Goal: Information Seeking & Learning: Find specific fact

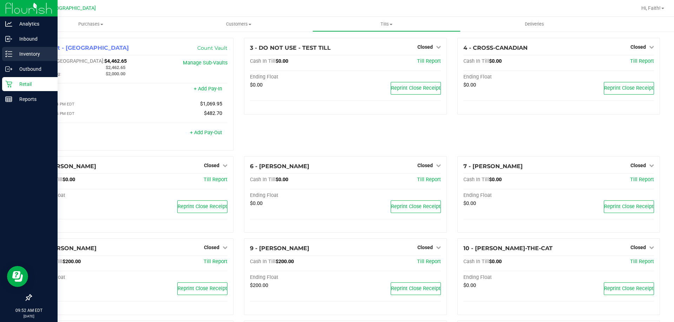
click at [29, 49] on div "Inventory" at bounding box center [29, 54] width 55 height 14
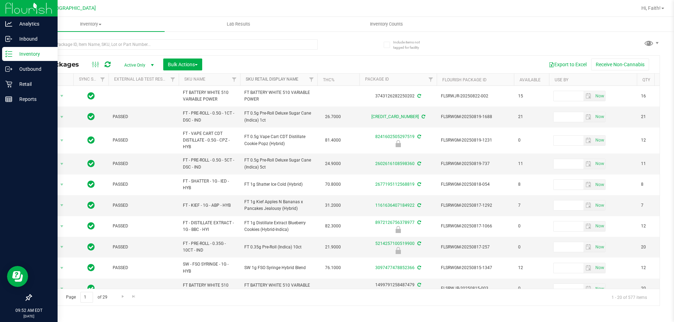
click at [290, 79] on link "Sku Retail Display Name" at bounding box center [272, 79] width 53 height 5
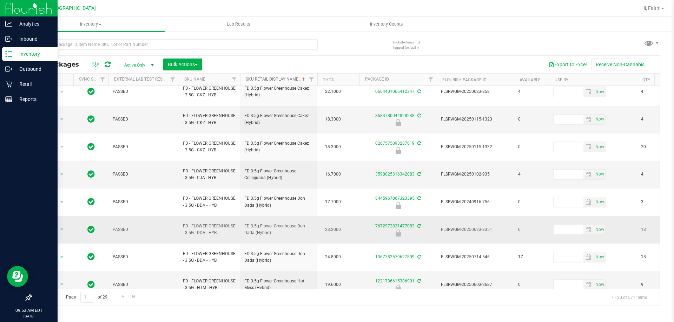
scroll to position [225, 0]
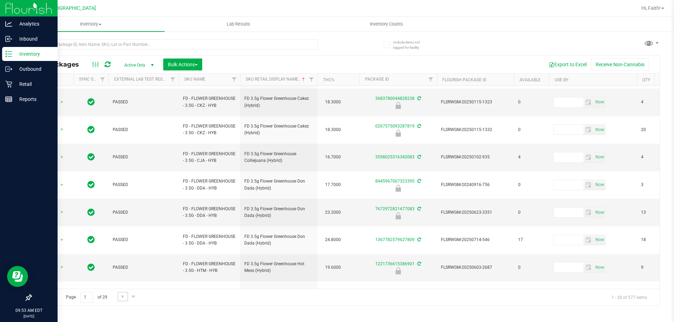
click at [118, 298] on link "Go to the next page" at bounding box center [123, 296] width 10 height 9
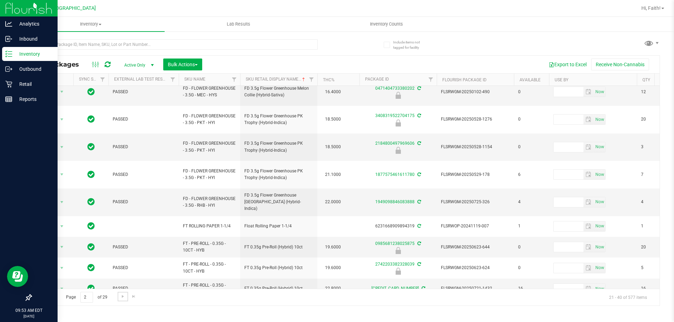
scroll to position [219, 0]
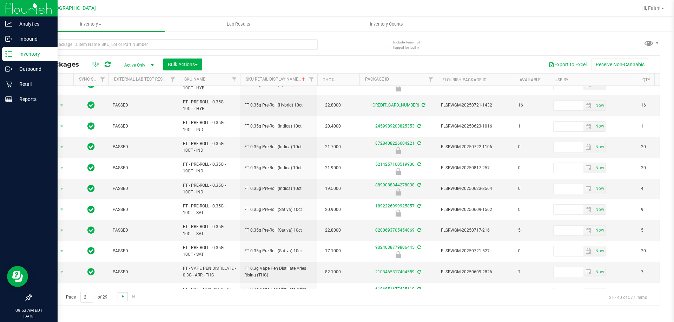
click at [122, 296] on span "Go to the next page" at bounding box center [123, 297] width 6 height 6
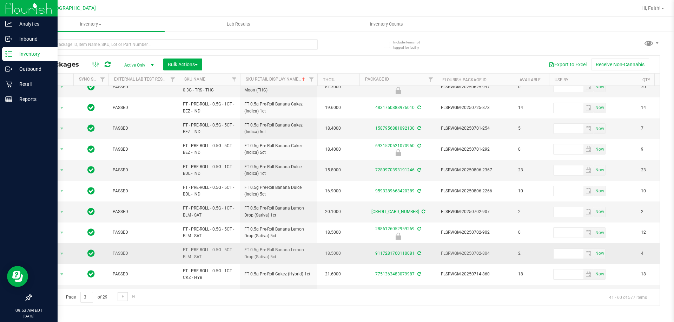
scroll to position [219, 0]
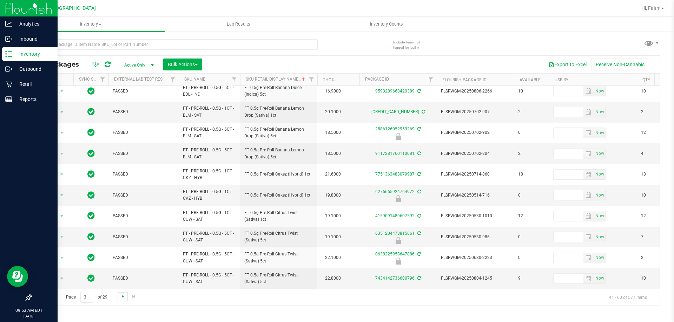
click at [123, 299] on span "Go to the next page" at bounding box center [123, 297] width 6 height 6
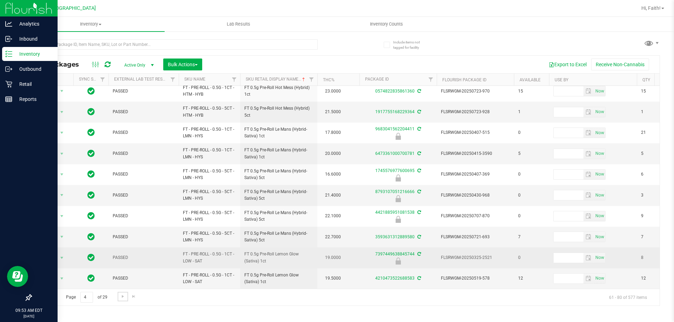
scroll to position [219, 0]
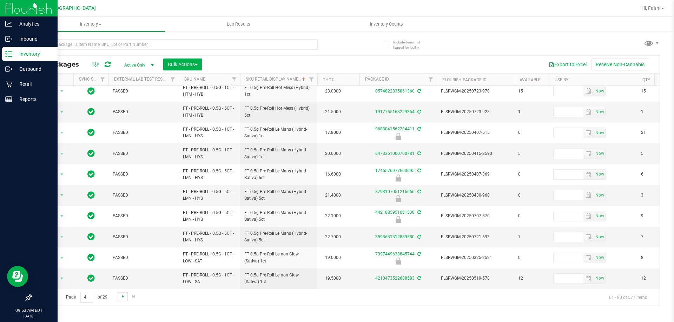
click at [122, 294] on span "Go to the next page" at bounding box center [123, 297] width 6 height 6
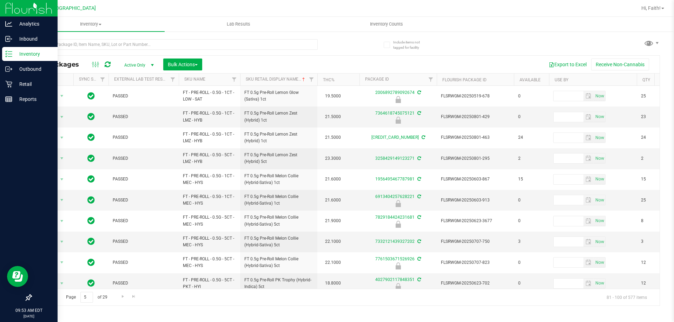
click at [55, 299] on link "Go to the previous page" at bounding box center [50, 296] width 10 height 9
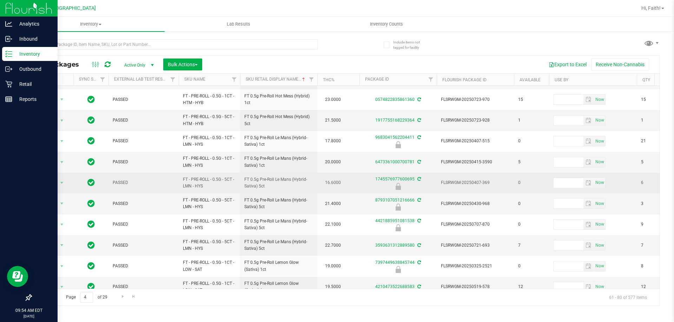
scroll to position [219, 0]
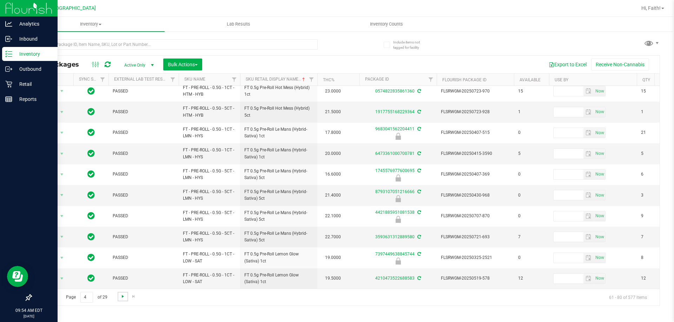
click at [122, 297] on span "Go to the next page" at bounding box center [123, 297] width 6 height 6
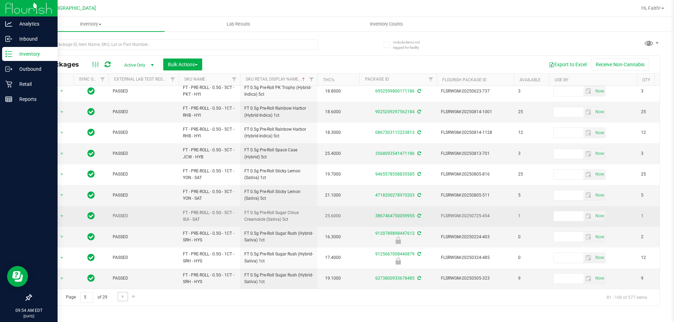
scroll to position [219, 0]
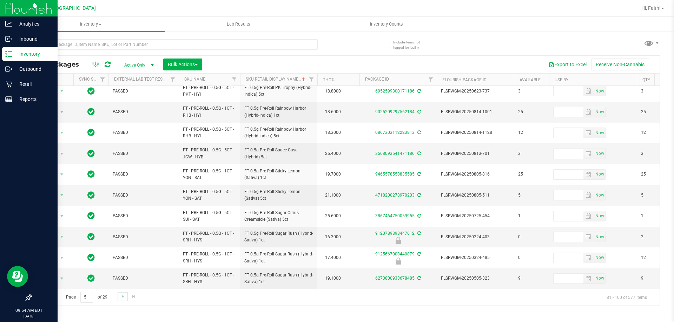
click at [122, 293] on link "Go to the next page" at bounding box center [123, 296] width 10 height 9
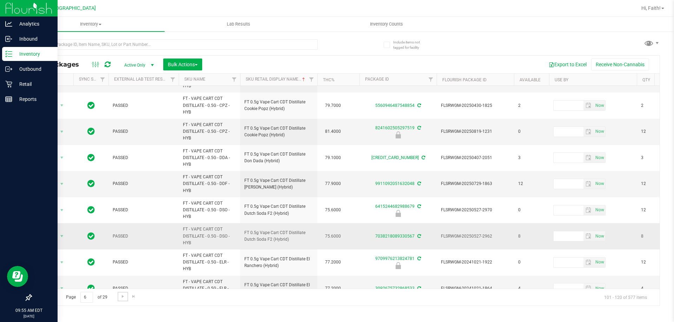
scroll to position [299, 0]
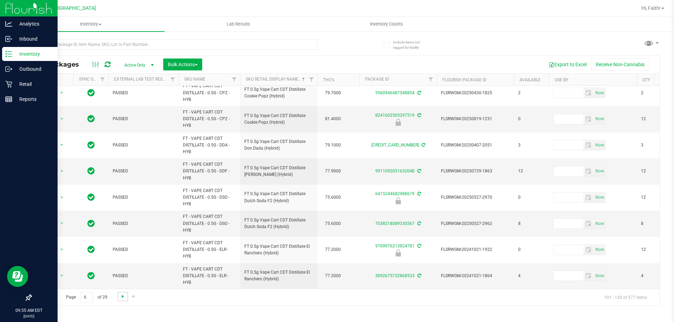
click at [124, 296] on span "Go to the next page" at bounding box center [123, 297] width 6 height 6
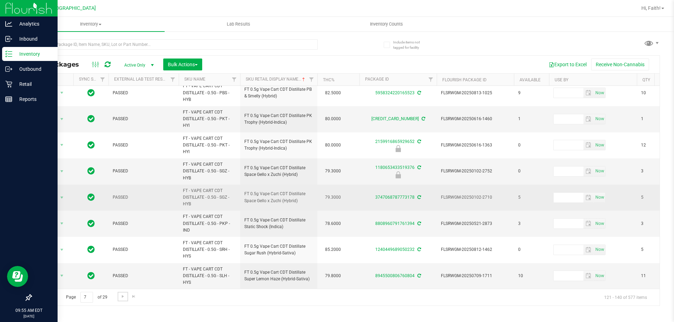
scroll to position [325, 0]
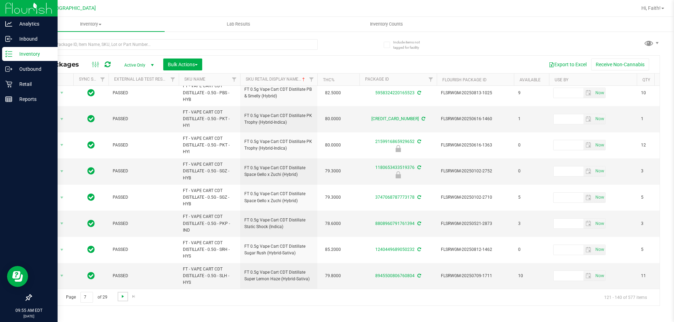
click at [125, 298] on span "Go to the next page" at bounding box center [123, 297] width 6 height 6
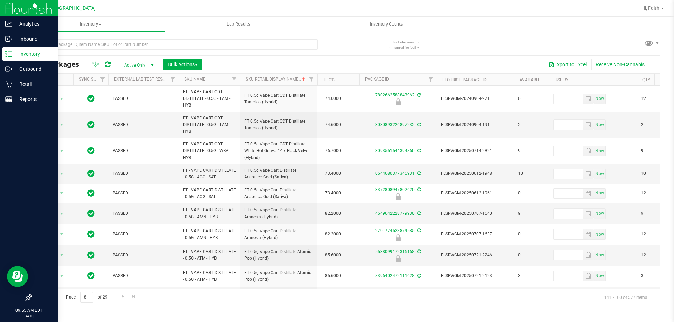
click at [53, 293] on link "Go to the previous page" at bounding box center [50, 296] width 10 height 9
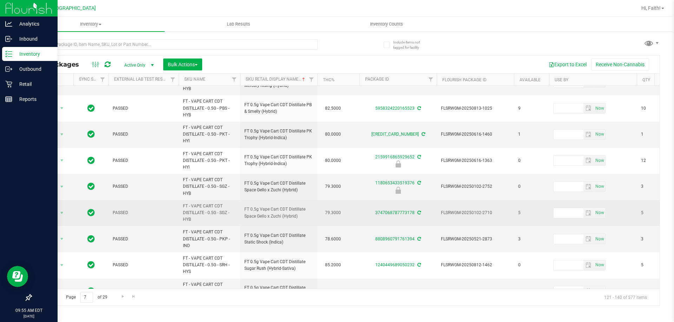
scroll to position [325, 0]
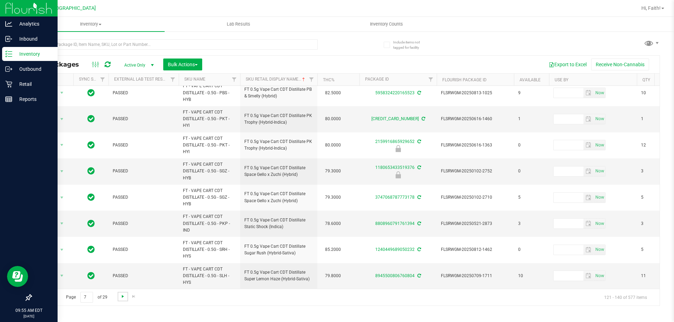
click at [120, 296] on span "Go to the next page" at bounding box center [123, 297] width 6 height 6
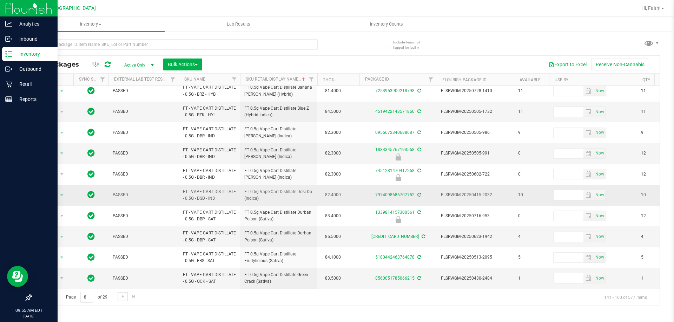
scroll to position [232, 0]
click at [120, 297] on span "Go to the next page" at bounding box center [123, 297] width 6 height 6
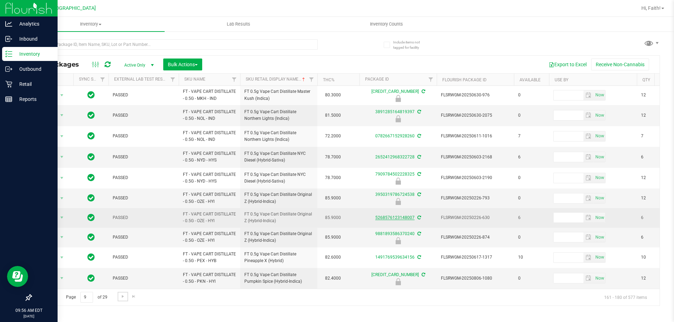
scroll to position [213, 0]
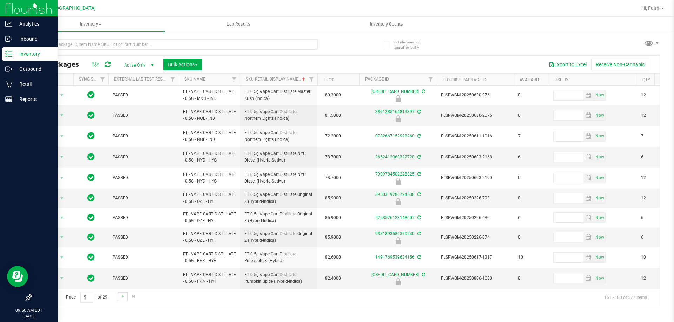
click at [119, 298] on link "Go to the next page" at bounding box center [123, 296] width 10 height 9
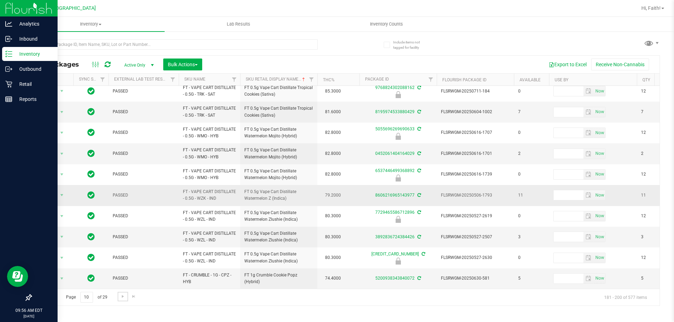
scroll to position [239, 0]
click at [122, 299] on span "Go to the next page" at bounding box center [123, 297] width 6 height 6
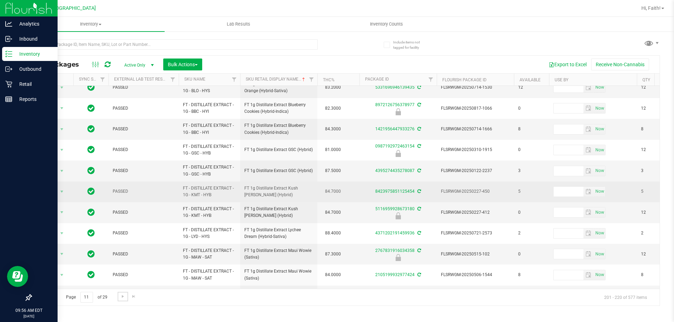
scroll to position [219, 0]
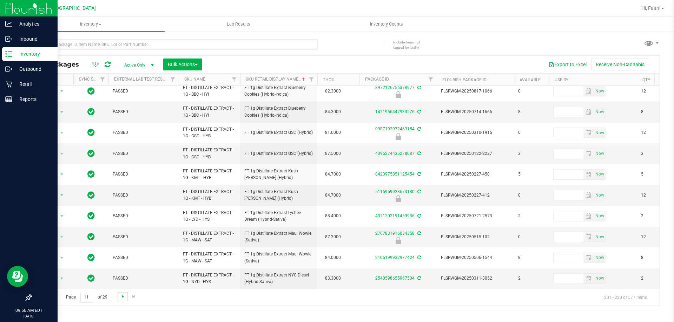
click at [121, 297] on span "Go to the next page" at bounding box center [123, 297] width 6 height 6
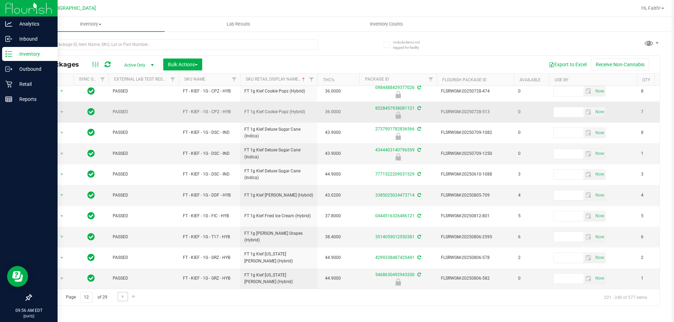
scroll to position [219, 0]
click at [122, 298] on span "Go to the next page" at bounding box center [123, 297] width 6 height 6
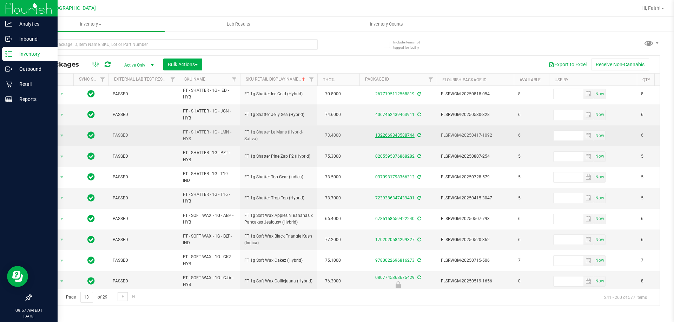
scroll to position [219, 0]
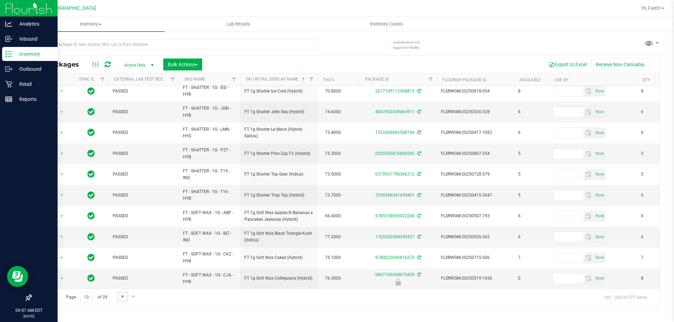
click at [123, 297] on span "Go to the next page" at bounding box center [123, 297] width 6 height 6
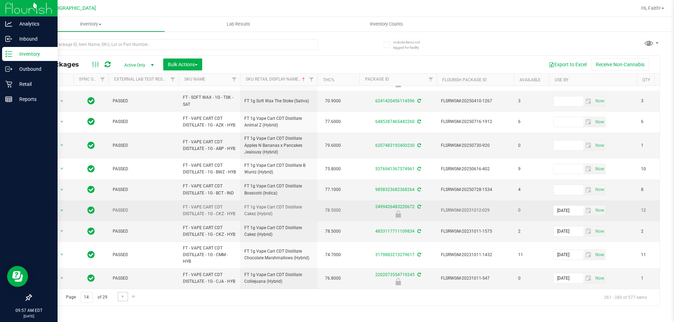
scroll to position [251, 0]
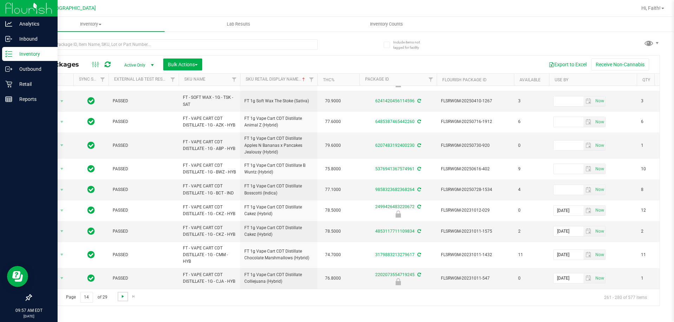
click at [125, 296] on span "Go to the next page" at bounding box center [123, 297] width 6 height 6
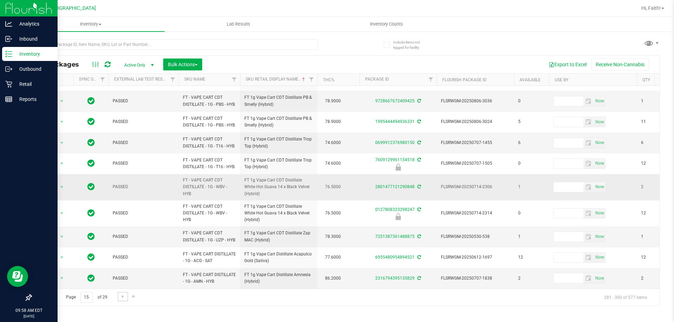
scroll to position [256, 0]
click at [121, 293] on link "Go to the next page" at bounding box center [123, 296] width 10 height 9
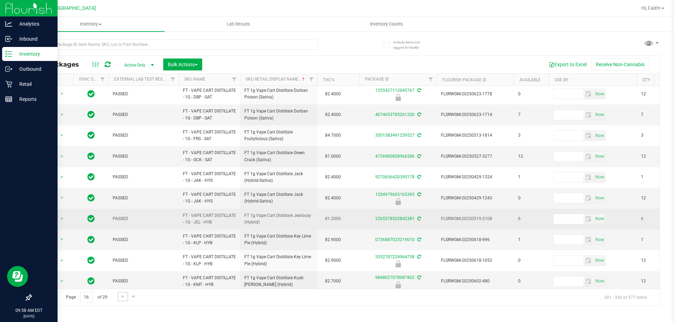
scroll to position [219, 0]
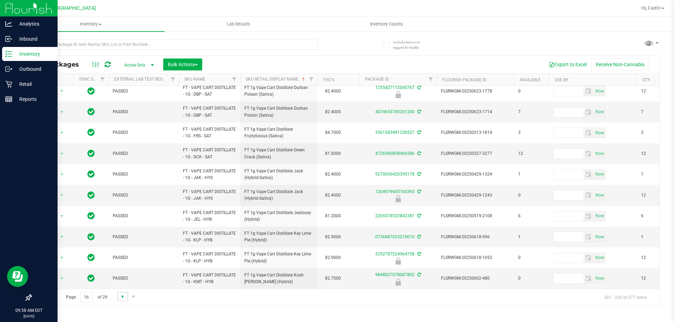
click at [122, 299] on span "Go to the next page" at bounding box center [123, 297] width 6 height 6
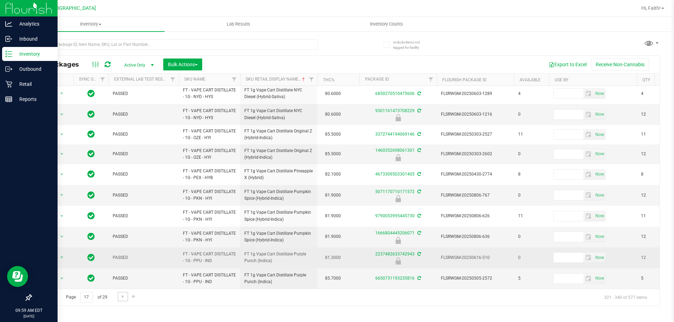
scroll to position [216, 0]
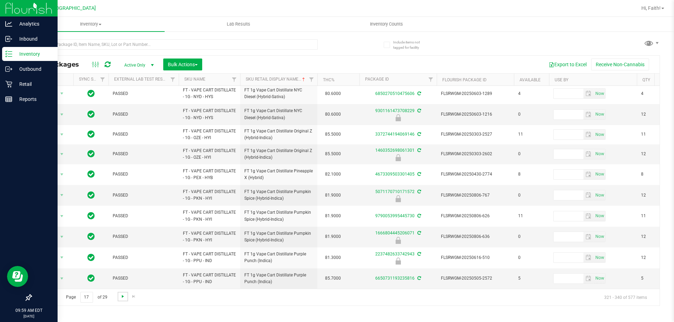
click at [120, 298] on span "Go to the next page" at bounding box center [123, 297] width 6 height 6
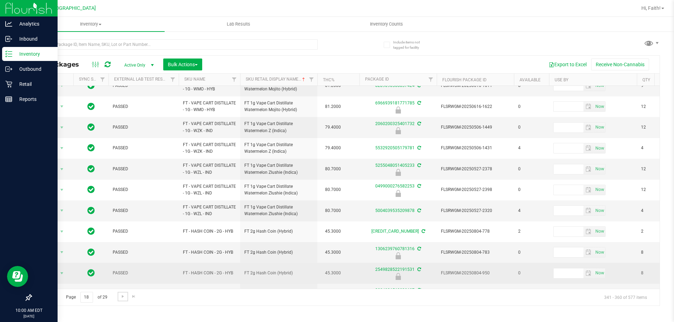
scroll to position [219, 0]
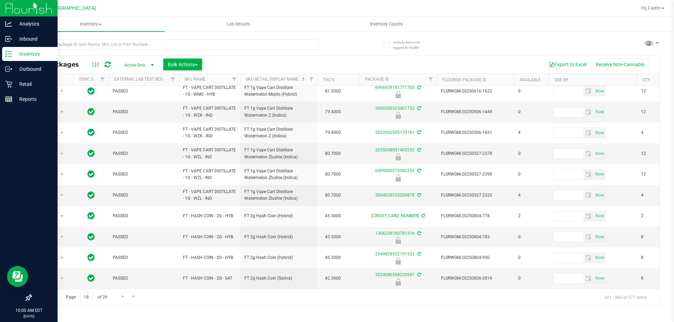
click at [124, 292] on div "Page 18 of 29 341 - 360 of 577 items" at bounding box center [345, 297] width 628 height 17
click at [125, 295] on span "Go to the next page" at bounding box center [123, 297] width 6 height 6
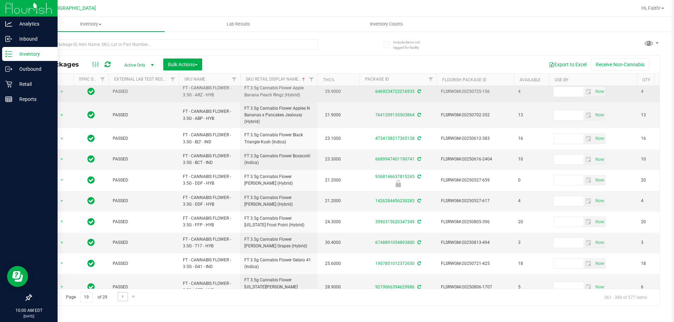
scroll to position [175, 0]
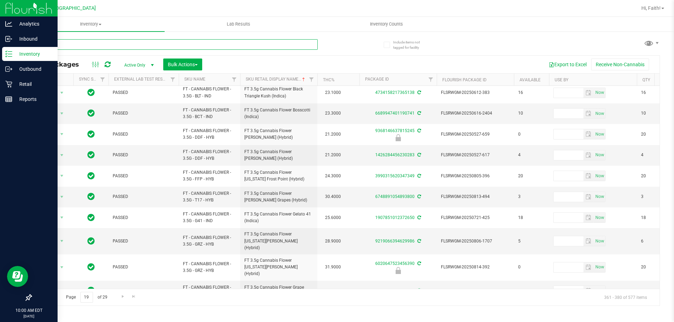
click at [183, 45] on input "text" at bounding box center [174, 44] width 287 height 11
paste input "W-JUL25ARZ01-0721"
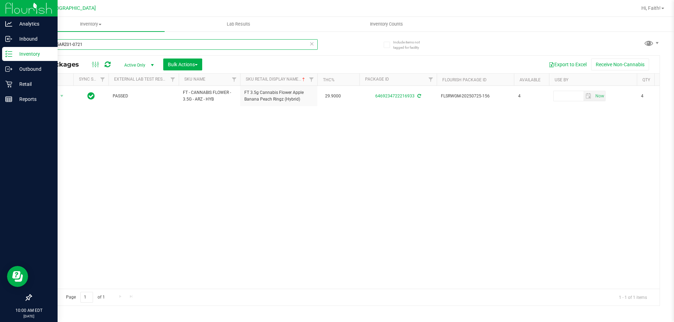
type input "W-JUL25ARZ01-0721"
click at [32, 83] on p "Retail" at bounding box center [33, 84] width 42 height 8
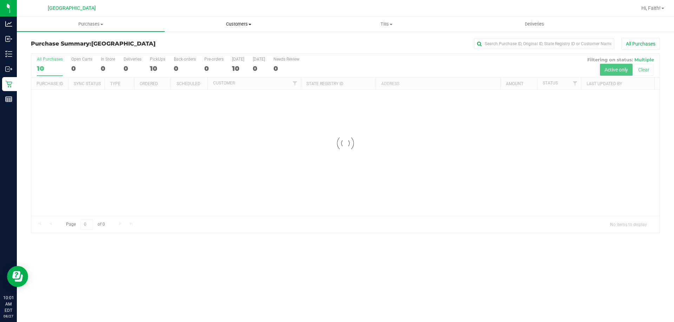
click at [239, 27] on span "Customers" at bounding box center [238, 24] width 147 height 6
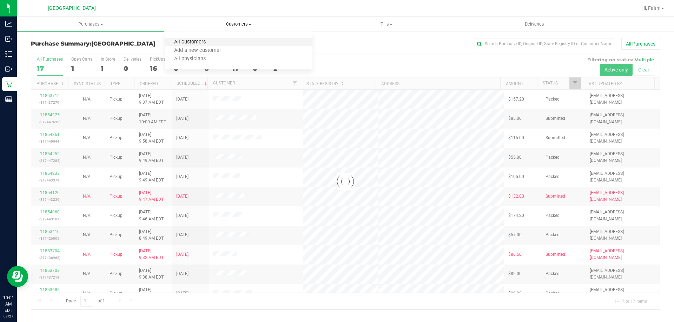
click at [200, 40] on span "All customers" at bounding box center [190, 42] width 51 height 6
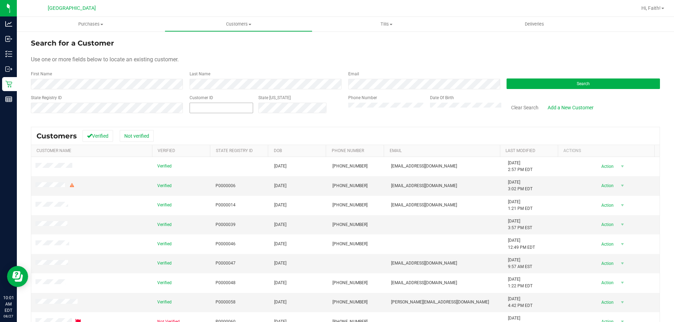
click at [231, 111] on span at bounding box center [221, 108] width 64 height 11
type input "1608626"
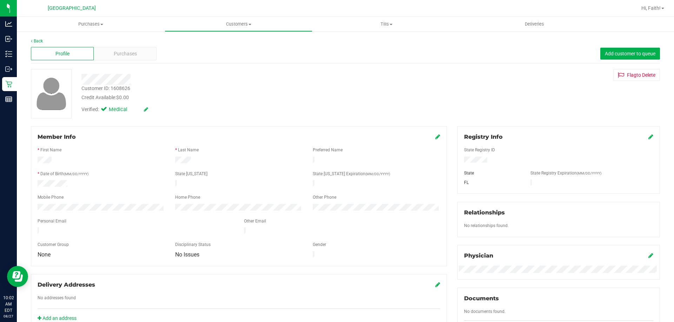
click at [120, 86] on div "Customer ID: 1608626" at bounding box center [105, 88] width 49 height 7
copy div "1608626"
click at [122, 54] on span "Purchases" at bounding box center [125, 53] width 23 height 7
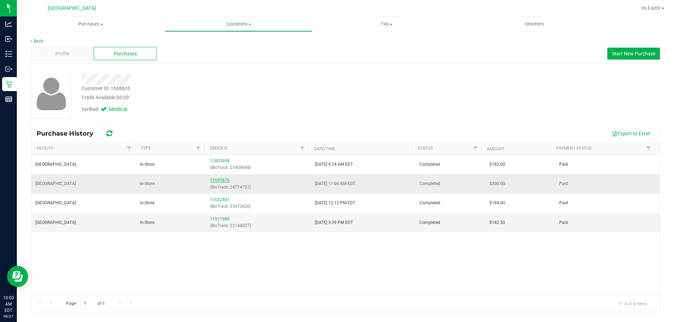
click at [217, 181] on link "11685676" at bounding box center [220, 180] width 20 height 5
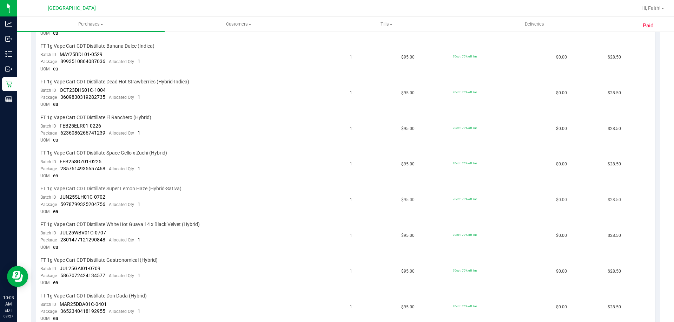
scroll to position [281, 0]
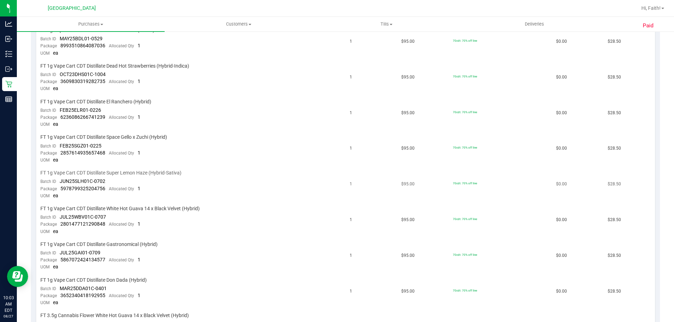
click at [85, 181] on span "JUN25SLH01C-0702" at bounding box center [83, 182] width 46 height 6
click at [114, 182] on td "FT 1g Vape Cart CDT Distillate Super Lemon Haze (Hybrid-Sativa) Batch ID JUN25S…" at bounding box center [190, 185] width 309 height 36
drag, startPoint x: 104, startPoint y: 181, endPoint x: 61, endPoint y: 183, distance: 43.6
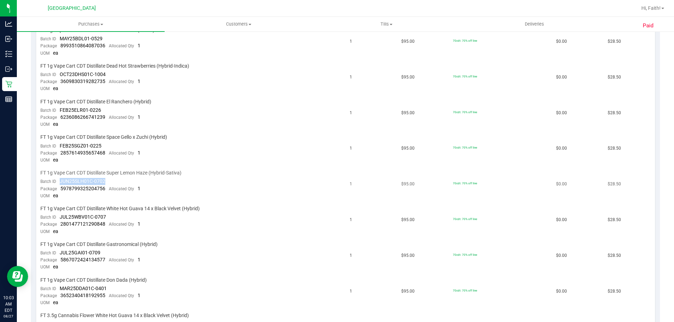
click at [61, 183] on span "JUN25SLH01C-0702" at bounding box center [83, 182] width 46 height 6
click at [349, 191] on td "1" at bounding box center [371, 185] width 52 height 36
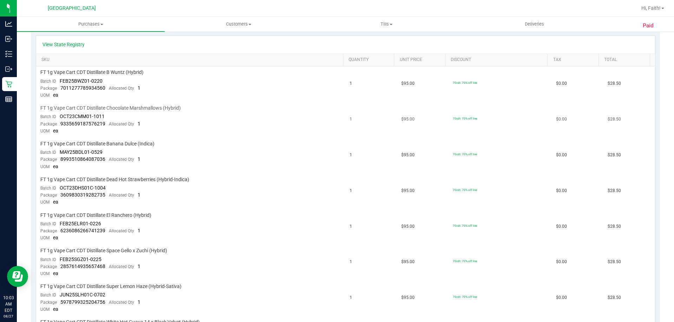
scroll to position [211, 0]
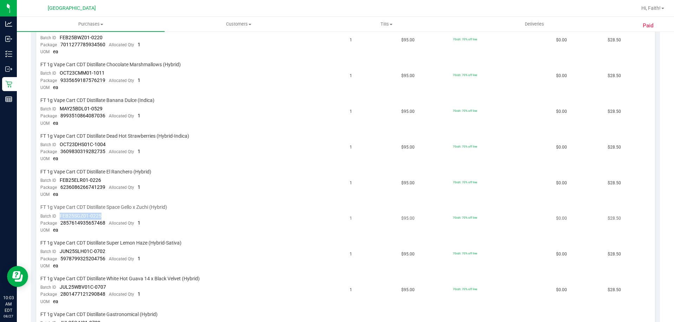
drag, startPoint x: 100, startPoint y: 217, endPoint x: 61, endPoint y: 216, distance: 39.3
click at [61, 216] on span "FEB25SGZ01-0225" at bounding box center [81, 216] width 42 height 6
copy span "FEB25SGZ01-0225"
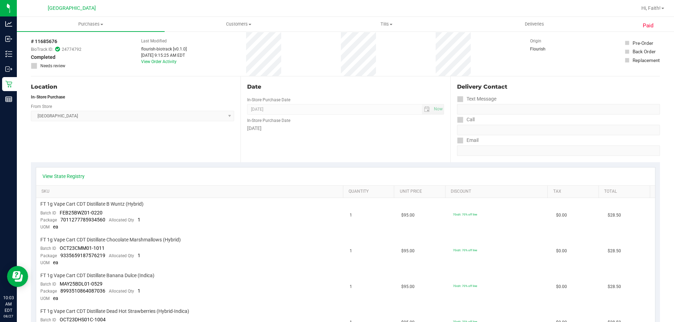
scroll to position [0, 0]
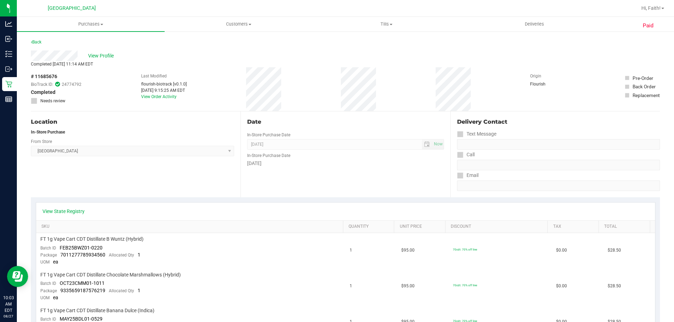
click at [101, 51] on div "View Profile" at bounding box center [345, 56] width 629 height 11
click at [97, 59] on span "View Profile" at bounding box center [102, 55] width 28 height 7
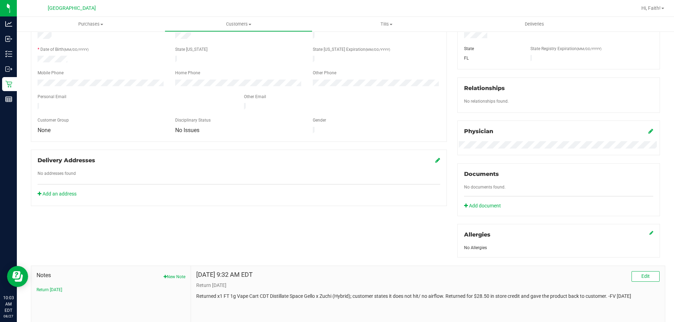
scroll to position [175, 0]
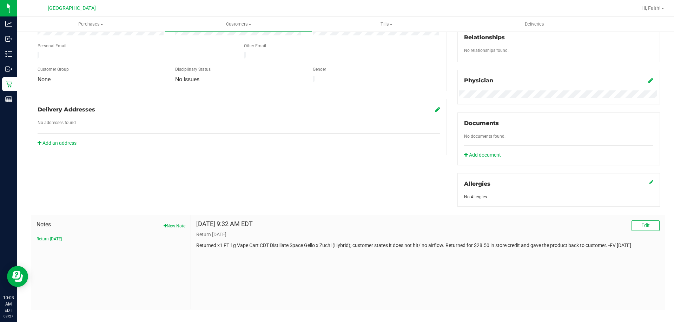
click at [203, 244] on p "Returned x1 FT 1g Vape Cart CDT Distillate Space Gello x Zuchi (Hybrid); custom…" at bounding box center [427, 245] width 463 height 7
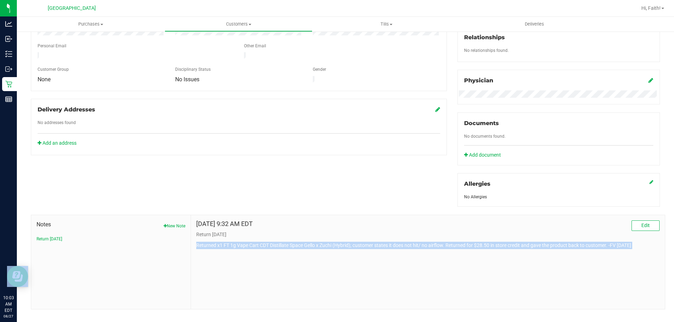
click at [203, 244] on p "Returned x1 FT 1g Vape Cart CDT Distillate Space Gello x Zuchi (Hybrid); custom…" at bounding box center [427, 245] width 463 height 7
copy body "Returned x1 FT 1g Vape Cart CDT Distillate Space Gello x Zuchi (Hybrid); custom…"
click at [266, 248] on p "Returned x1 FT 1g Vape Cart CDT Distillate Space Gello x Zuchi (Hybrid); custom…" at bounding box center [427, 245] width 463 height 7
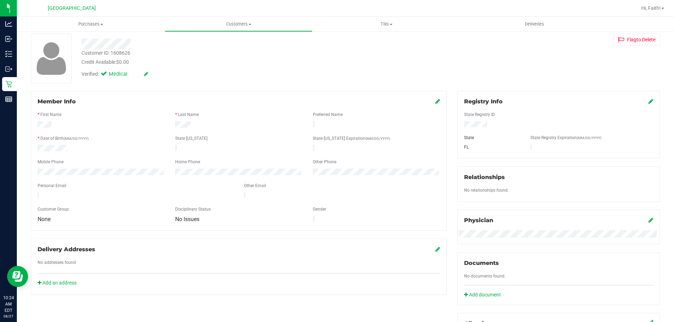
scroll to position [0, 0]
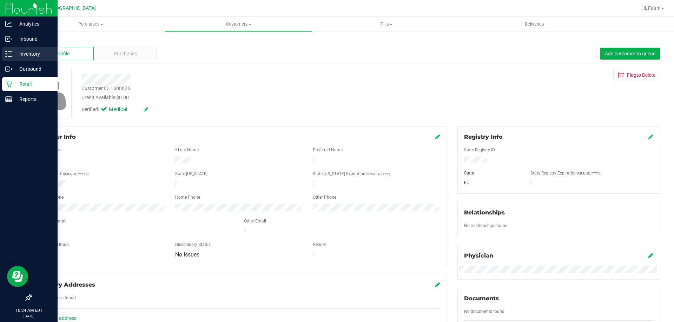
click at [10, 56] on icon at bounding box center [8, 54] width 7 height 7
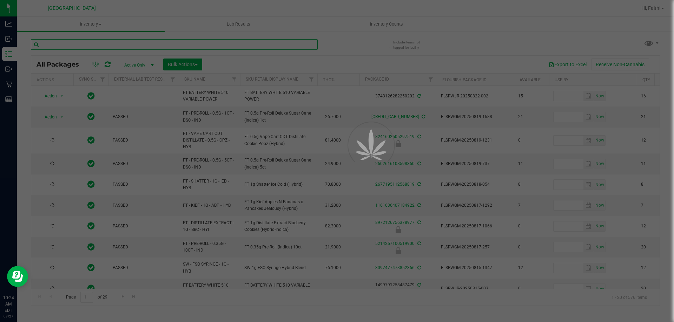
click at [122, 46] on input "text" at bounding box center [174, 44] width 287 height 11
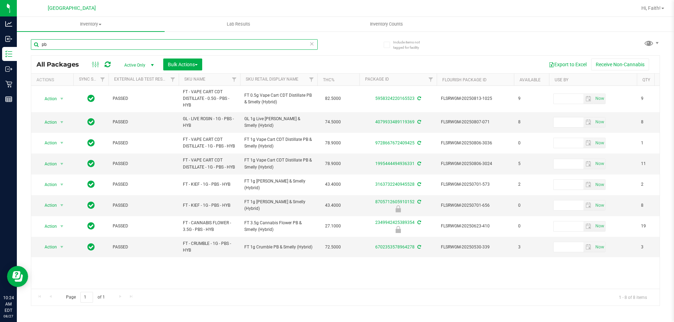
type input "p"
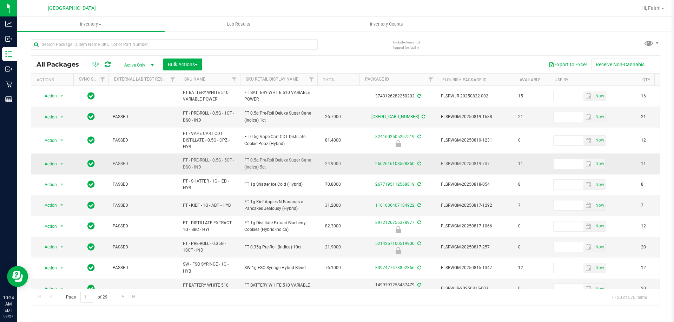
drag, startPoint x: 244, startPoint y: 93, endPoint x: 301, endPoint y: 165, distance: 92.2
click at [299, 163] on span "FT 0.5g Pre-Roll Deluxe Sugar Cane (Indica) 5ct" at bounding box center [278, 163] width 69 height 13
click at [131, 44] on input "text" at bounding box center [174, 44] width 287 height 11
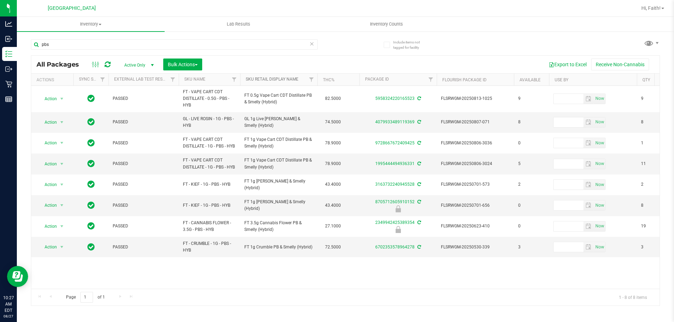
click at [268, 80] on link "Sku Retail Display Name" at bounding box center [272, 79] width 53 height 5
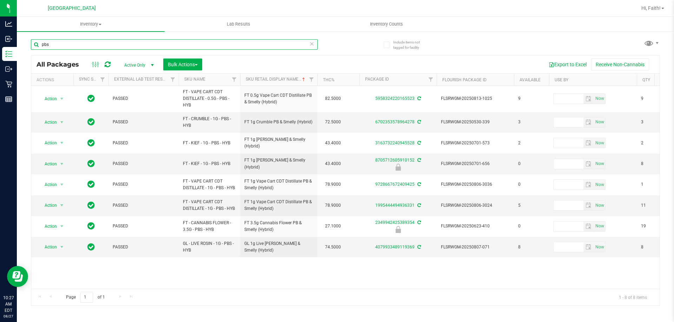
click at [126, 47] on input "pbs" at bounding box center [174, 44] width 287 height 11
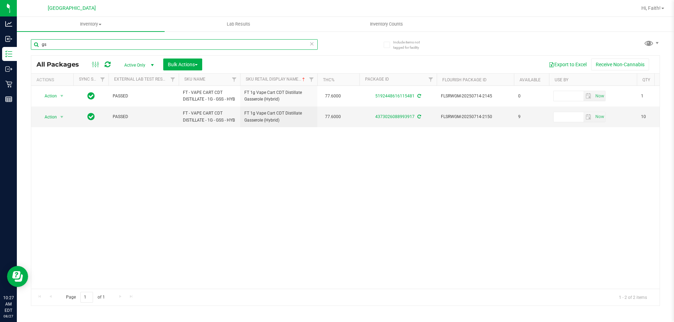
type input "g"
